Goal: Information Seeking & Learning: Learn about a topic

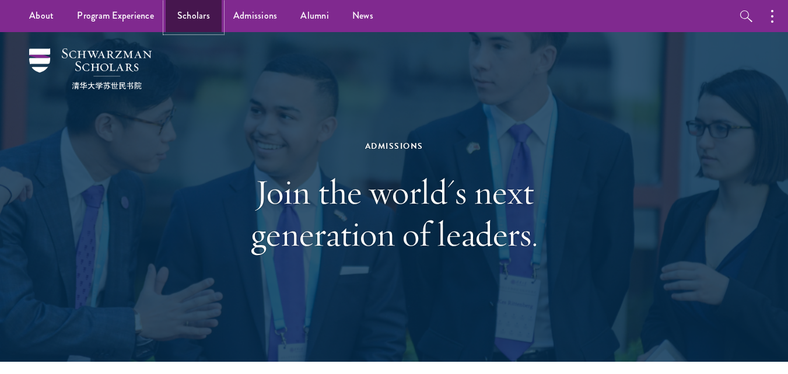
click at [191, 13] on link "Scholars" at bounding box center [194, 16] width 56 height 32
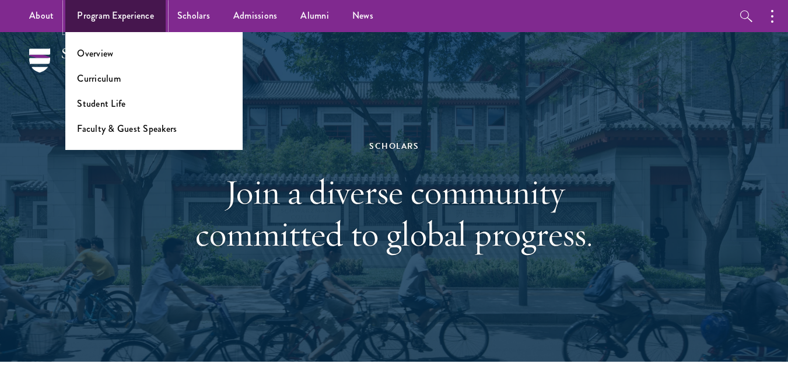
click at [106, 17] on link "Program Experience" at bounding box center [115, 16] width 100 height 32
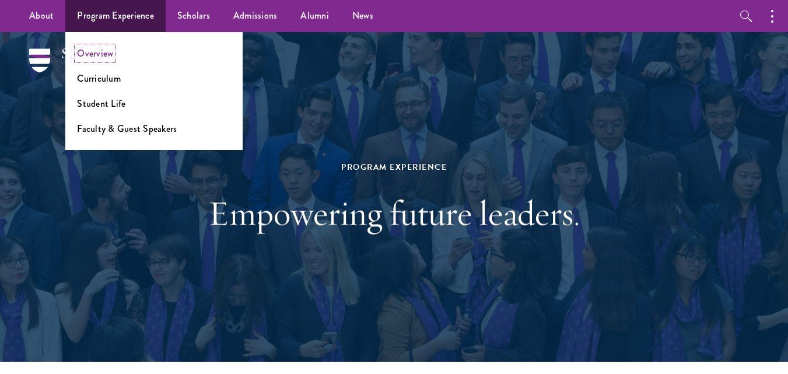
click at [101, 59] on link "Overview" at bounding box center [95, 53] width 36 height 13
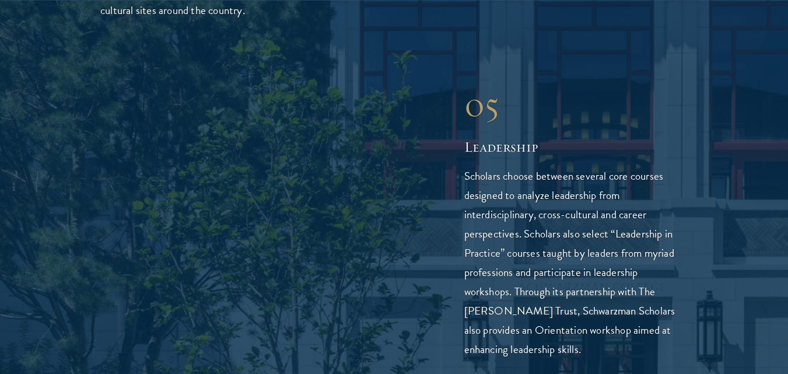
scroll to position [2961, 0]
